Goal: Task Accomplishment & Management: Check status

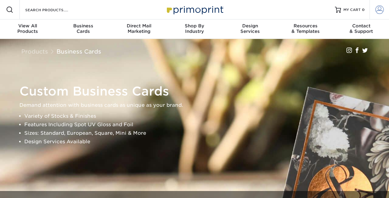
click at [377, 9] on span at bounding box center [380, 9] width 9 height 9
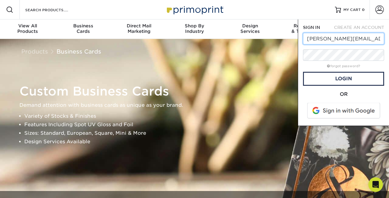
type input "[PERSON_NAME][EMAIL_ADDRESS][PERSON_NAME][DOMAIN_NAME]"
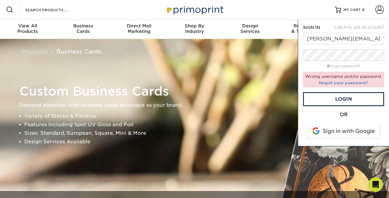
click at [348, 83] on link "forgot your password?" at bounding box center [344, 82] width 50 height 5
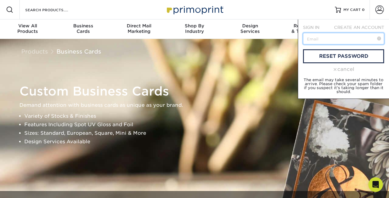
click at [334, 43] on input "text" at bounding box center [343, 39] width 81 height 12
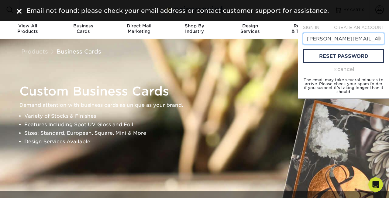
type input "[PERSON_NAME][EMAIL_ADDRESS][PERSON_NAME][DOMAIN_NAME]"
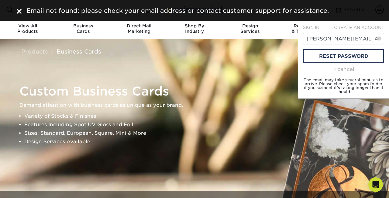
click at [318, 26] on span "SIGN IN" at bounding box center [311, 27] width 16 height 5
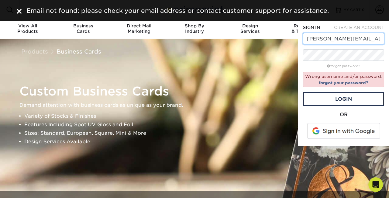
click at [328, 38] on input "[PERSON_NAME][EMAIL_ADDRESS][PERSON_NAME][DOMAIN_NAME]" at bounding box center [343, 39] width 81 height 12
type input "t"
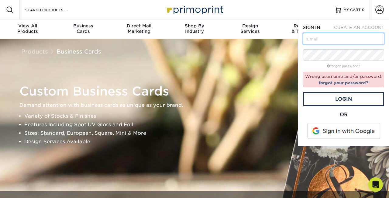
click at [337, 40] on input "text" at bounding box center [343, 39] width 81 height 12
click at [337, 40] on input "[EMAIL_ADDRESS][DOMAIN_NAME]" at bounding box center [343, 39] width 81 height 12
type input "[EMAIL_ADDRESS][DOMAIN_NAME]"
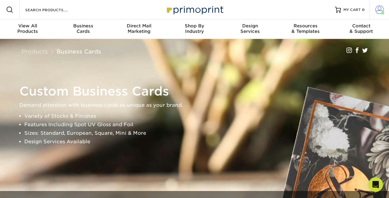
click at [378, 11] on span at bounding box center [380, 9] width 9 height 9
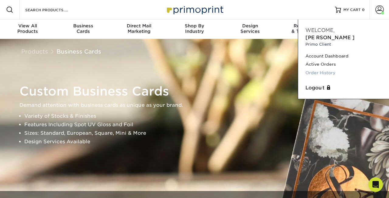
click at [328, 69] on link "Order History" at bounding box center [344, 73] width 76 height 8
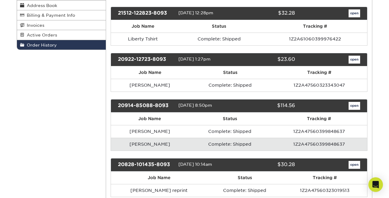
scroll to position [101, 0]
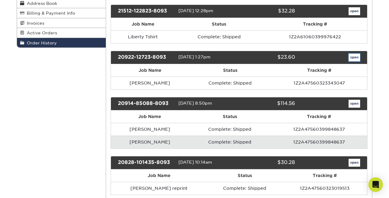
click at [353, 55] on link "open" at bounding box center [355, 58] width 12 height 8
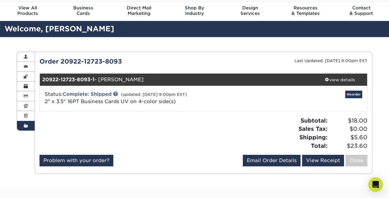
scroll to position [16, 0]
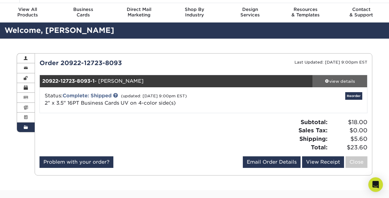
click at [347, 83] on div "view details" at bounding box center [340, 81] width 55 height 6
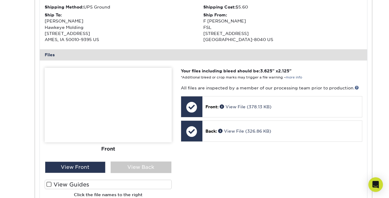
scroll to position [194, 0]
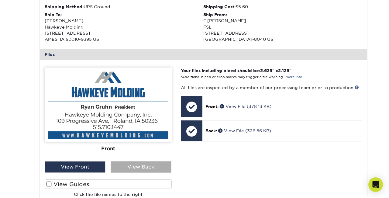
click at [145, 167] on div "View Back" at bounding box center [141, 167] width 61 height 12
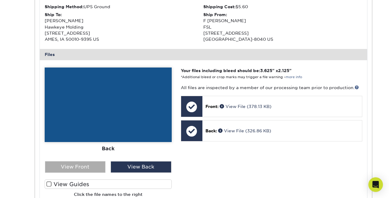
click at [89, 166] on div "View Front" at bounding box center [75, 167] width 61 height 12
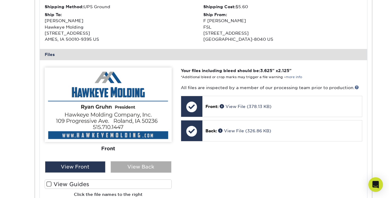
click at [129, 166] on div "View Back" at bounding box center [141, 167] width 61 height 12
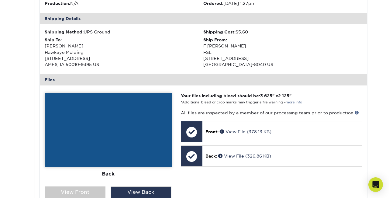
scroll to position [166, 0]
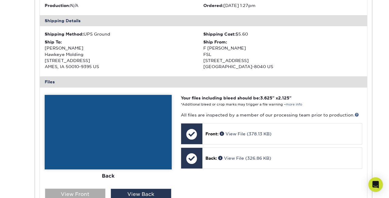
click at [95, 195] on div "View Front" at bounding box center [75, 195] width 61 height 12
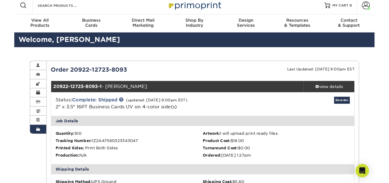
scroll to position [0, 0]
